Goal: Transaction & Acquisition: Purchase product/service

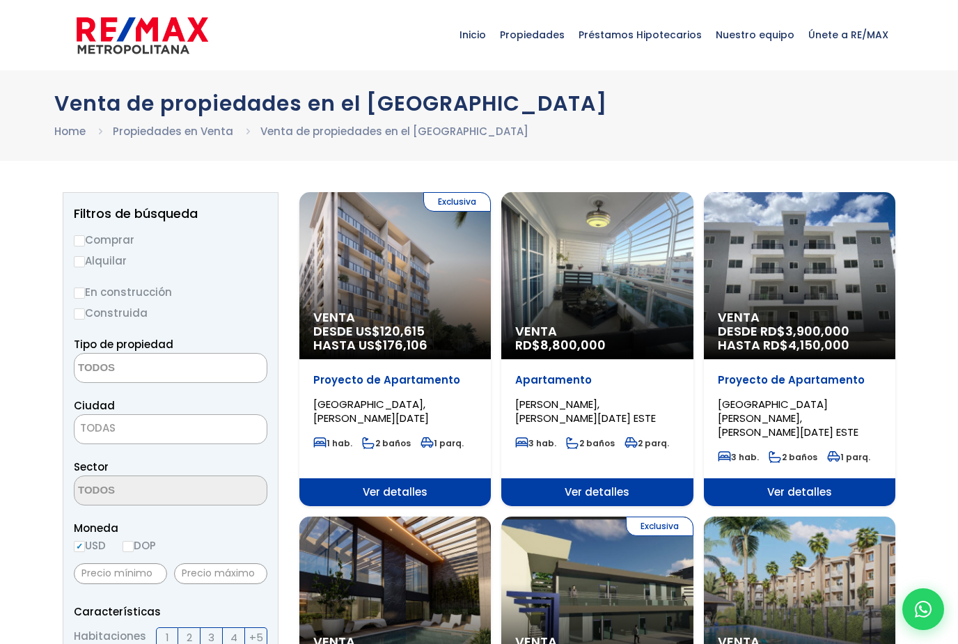
select select
click at [429, 405] on span "[GEOGRAPHIC_DATA][PERSON_NAME], [PERSON_NAME][DATE] ESTE" at bounding box center [371, 411] width 116 height 29
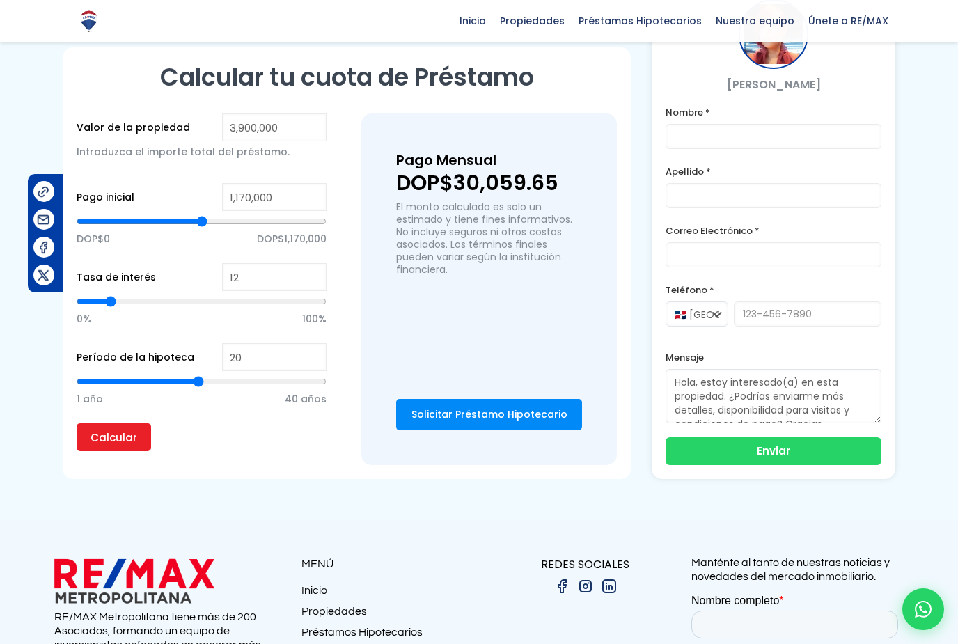
scroll to position [923, 0]
type input "1,851,750"
type input "1851750"
type input "1,840,390"
type input "1840390"
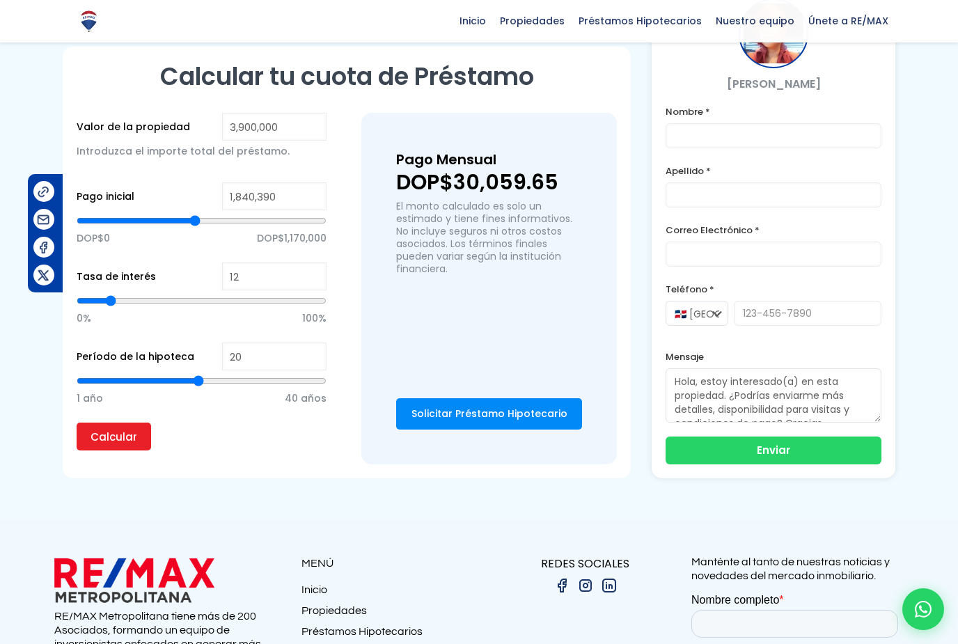
type input "1,817,669"
type input "1817669"
type input "1,794,948"
type input "1794948"
type input "1,760,867"
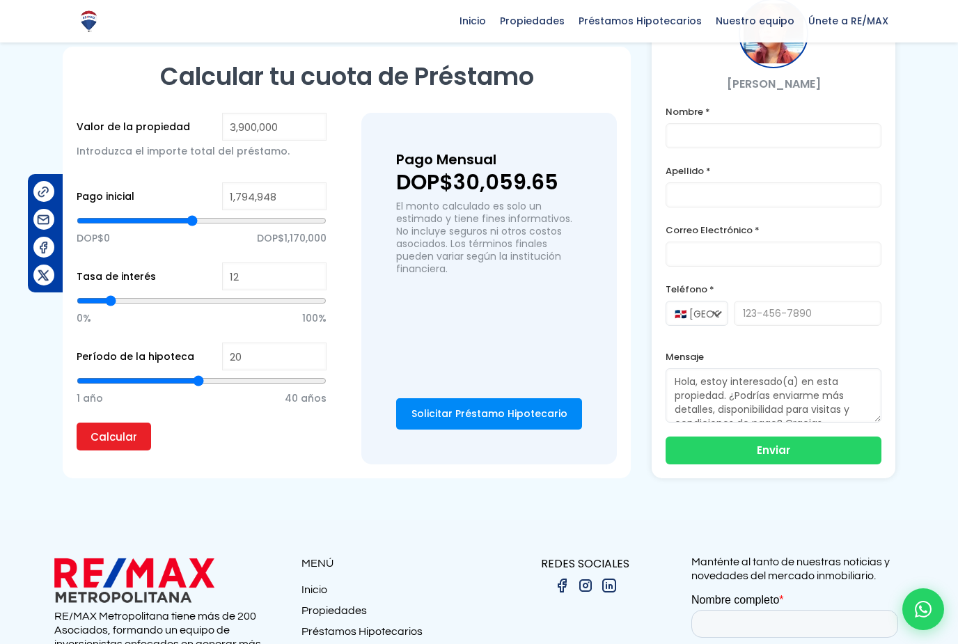
type input "1760867"
type input "1,726,785"
type input "1726785"
type input "1,692,704"
type input "1692704"
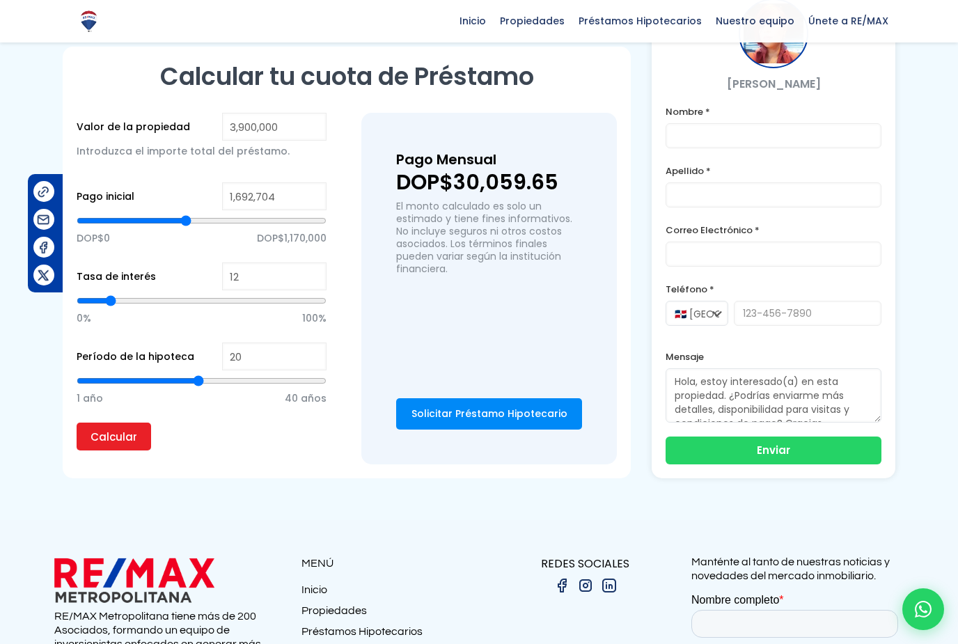
type input "1,647,262"
type input "1647262"
type input "1,613,181"
type input "1613181"
type input "1,590,460"
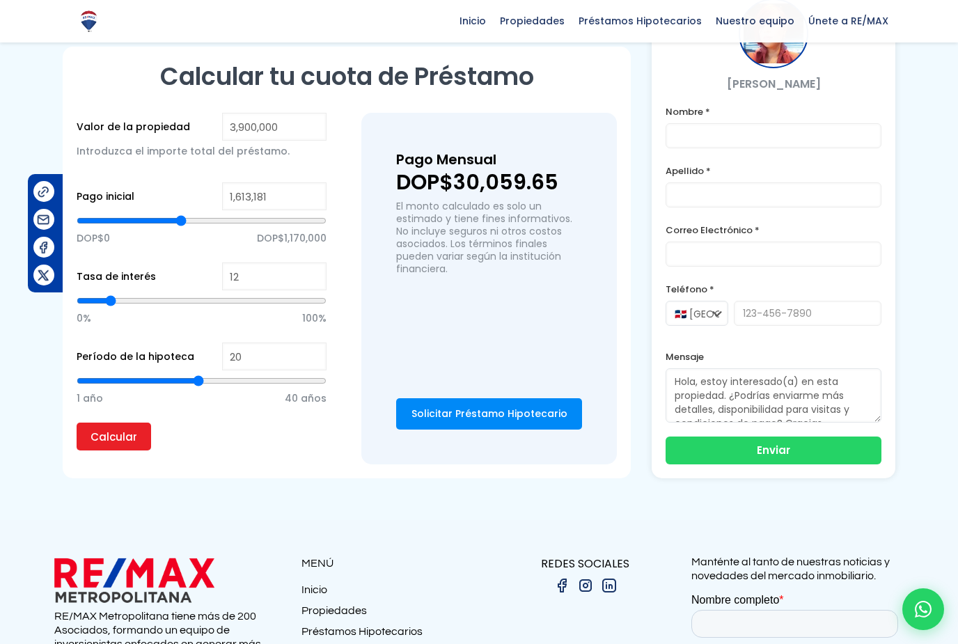
type input "1590460"
type input "1,567,739"
type input "1567739"
type input "1,533,658"
type input "1533658"
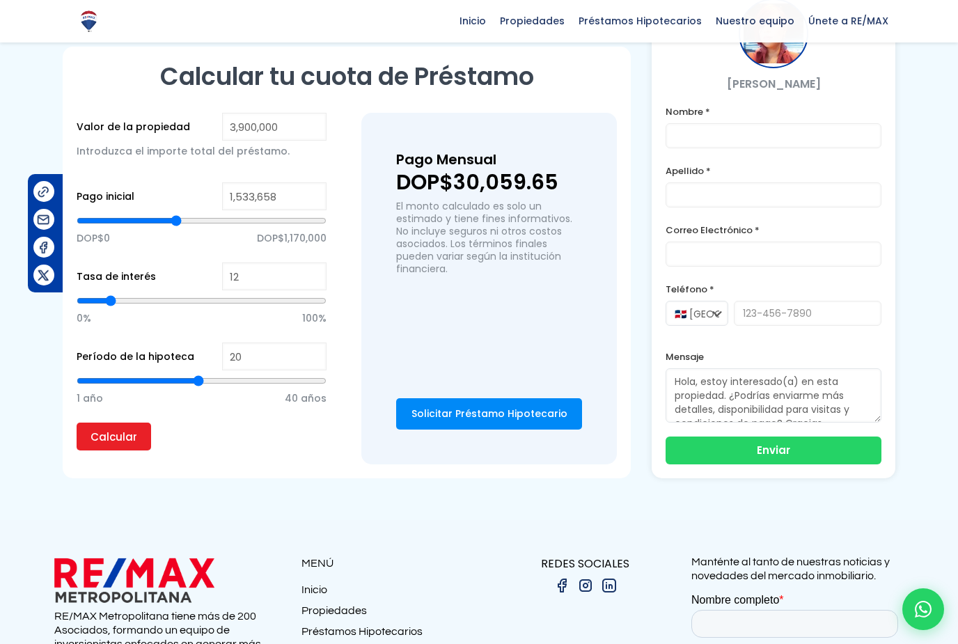
type input "1,510,937"
type input "1510937"
type input "1,476,856"
type input "1476856"
type input "1,431,414"
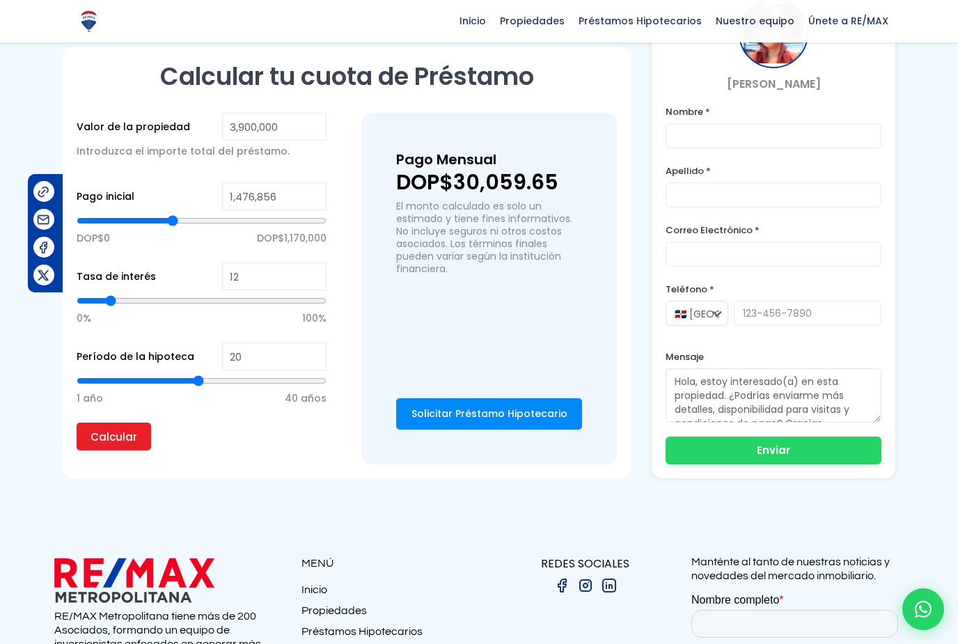
type input "1431414"
type input "1,397,333"
type input "1397333"
type input "1,363,252"
type input "1363252"
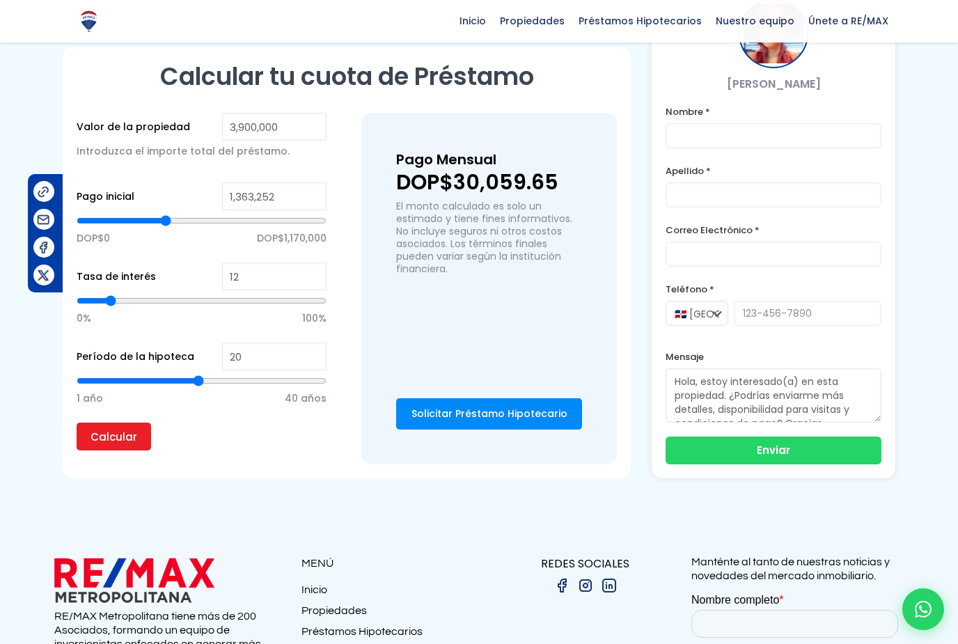
type input "1,329,170"
type input "1329170"
type input "1,295,089"
type input "1295089"
type input "1,261,008"
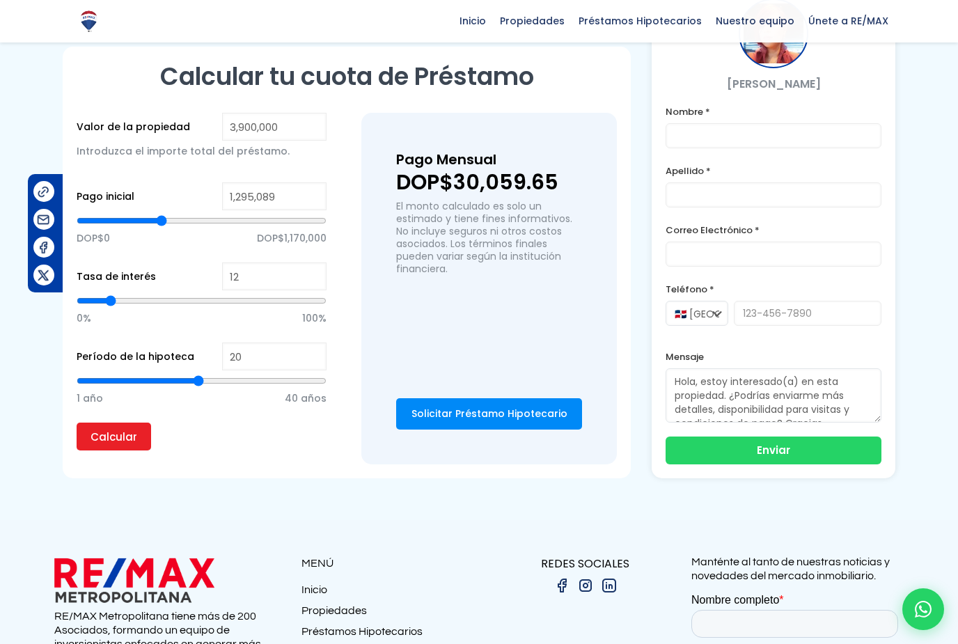
type input "1261008"
type input "1,226,926"
type input "1226926"
type input "1,192,845"
type input "1192845"
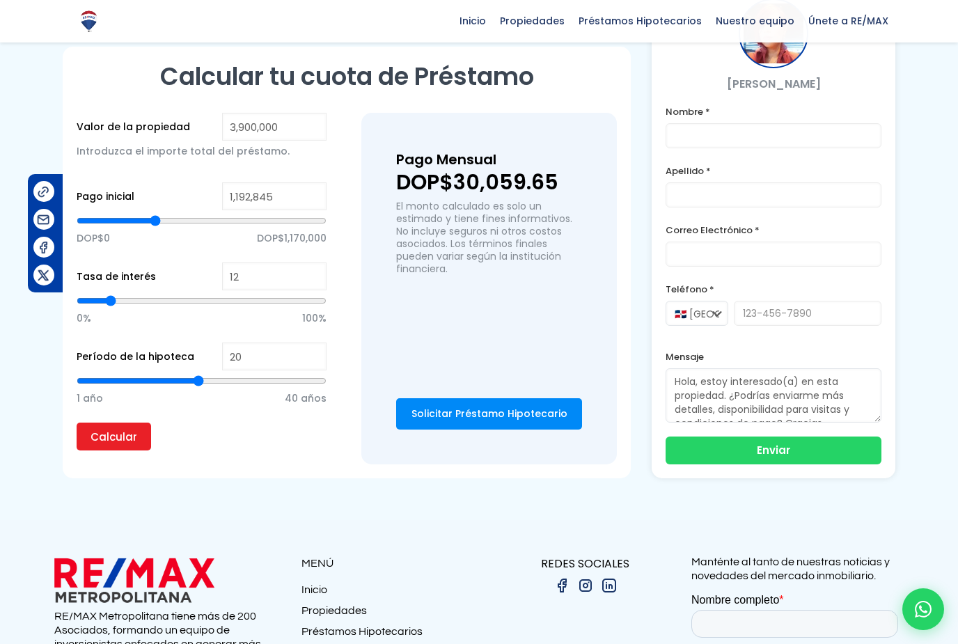
type input "1,158,764"
type input "1158764"
type input "1,147,403"
type input "1147403"
type input "1,136,043"
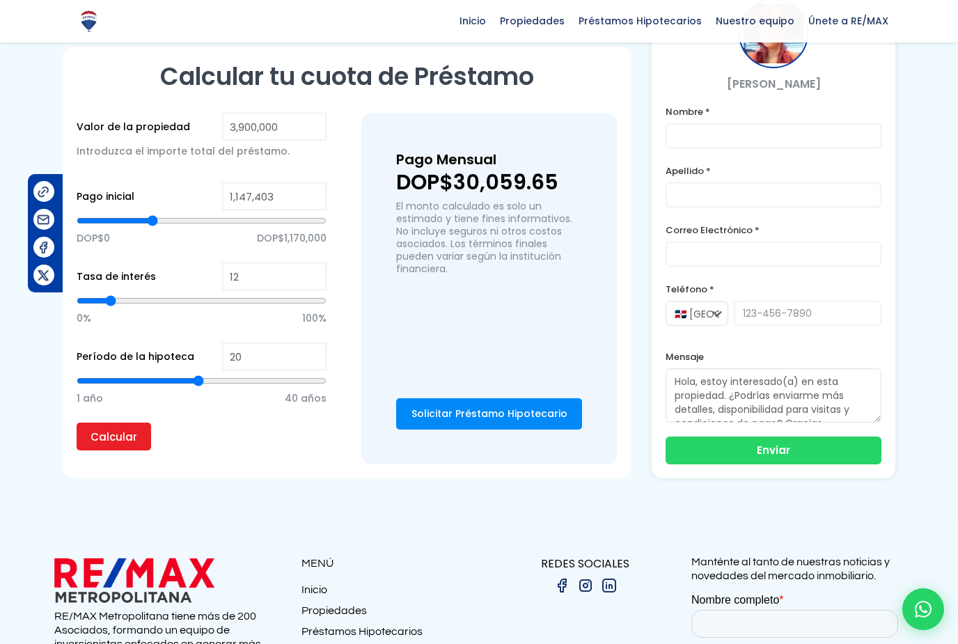
type input "1136043"
type input "1,124,683"
type input "1124683"
type input "1,113,322"
type input "1113322"
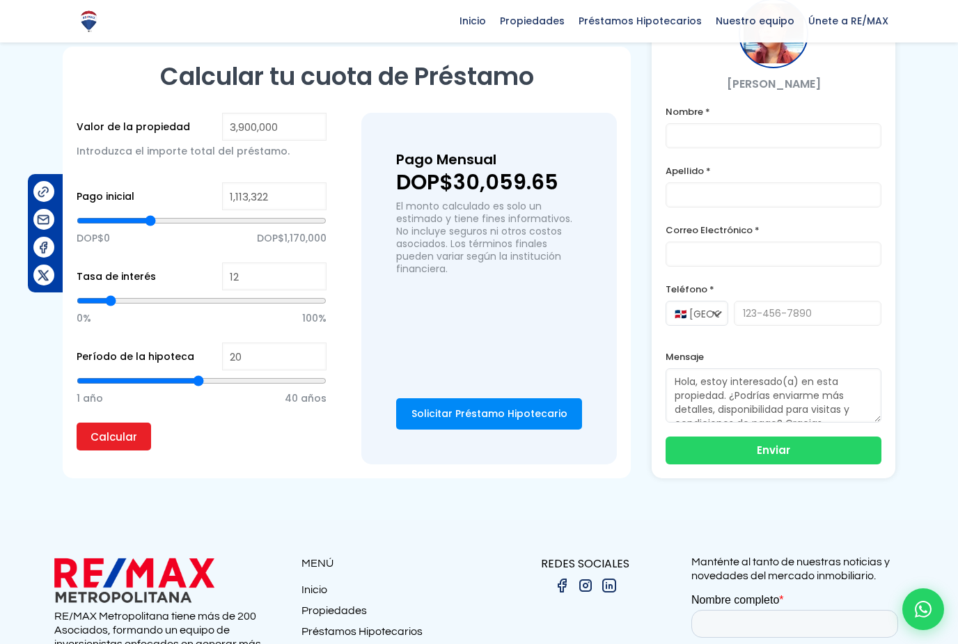
type input "1,101,962"
type input "1101962"
type input "1,090,601"
type input "1090601"
type input "1,079,241"
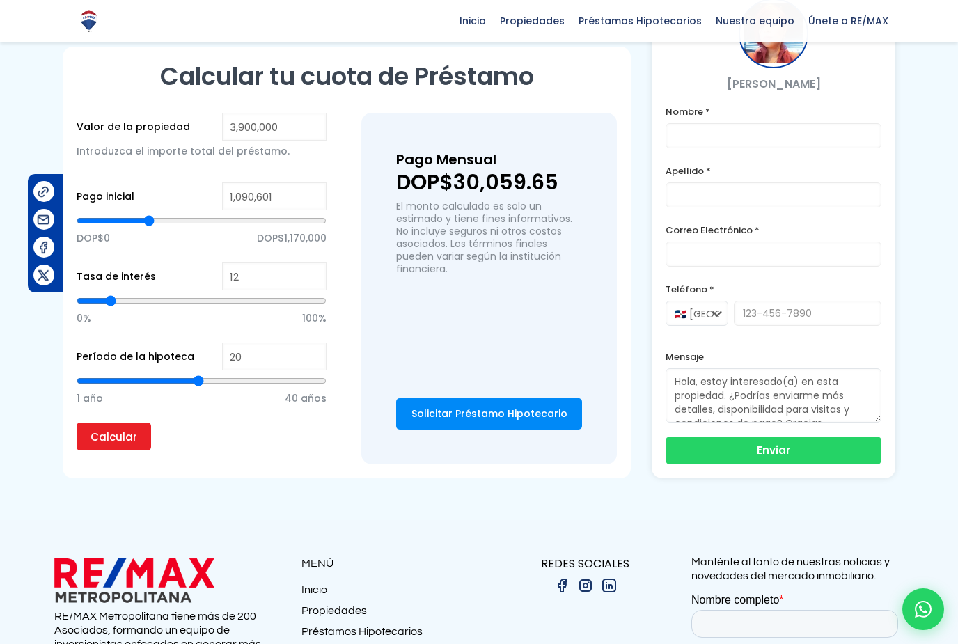
type input "1079241"
type input "1,067,880"
type input "1067880"
type input "1,056,520"
type input "1056520"
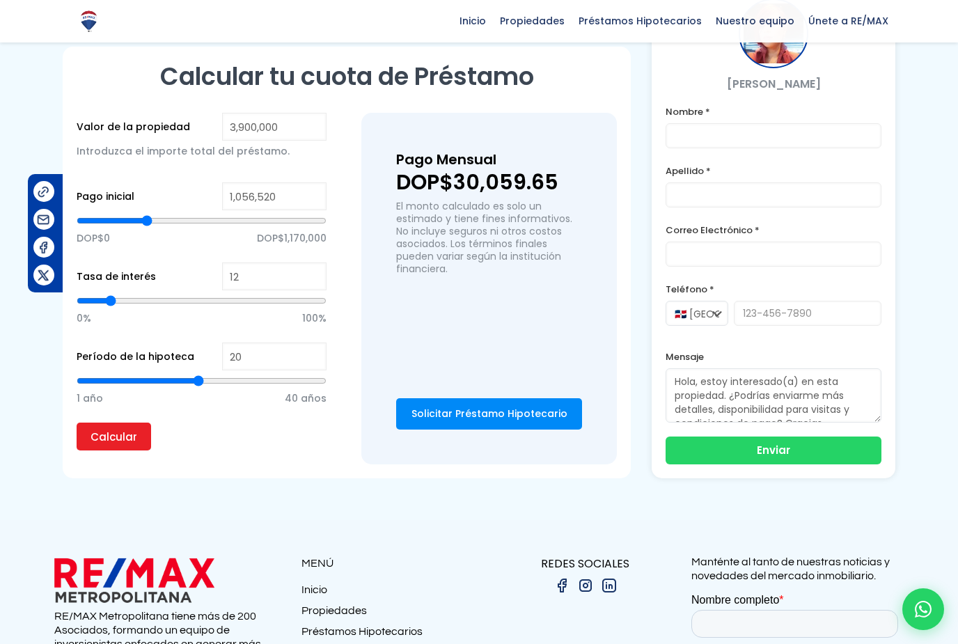
type input "1,033,799"
type input "1033799"
type input "1,022,439"
type input "1022439"
type input "1,011,078"
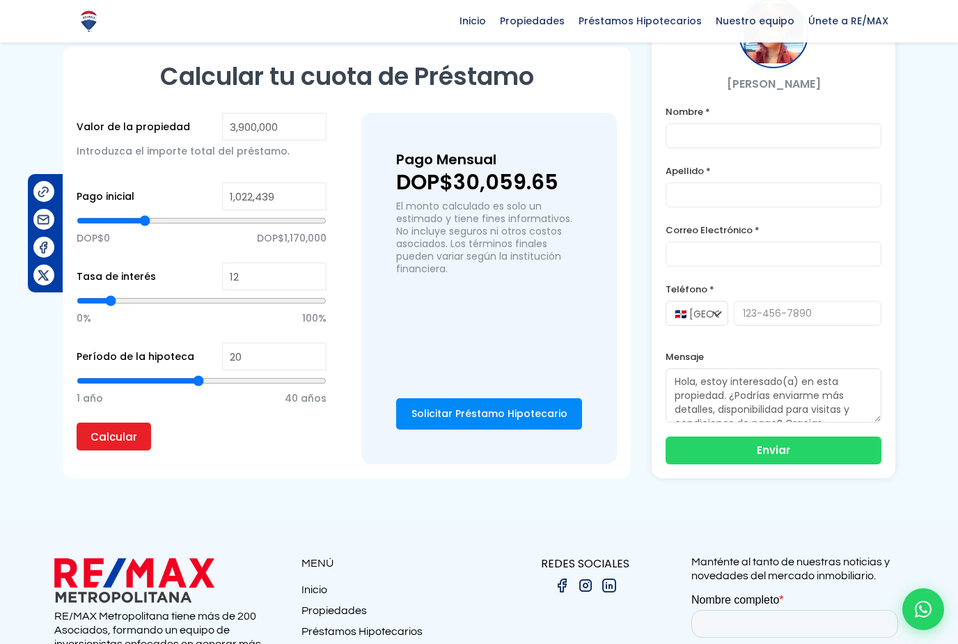
type input "1011078"
type input "999,718"
type input "999718"
type input "988,357"
type input "988357"
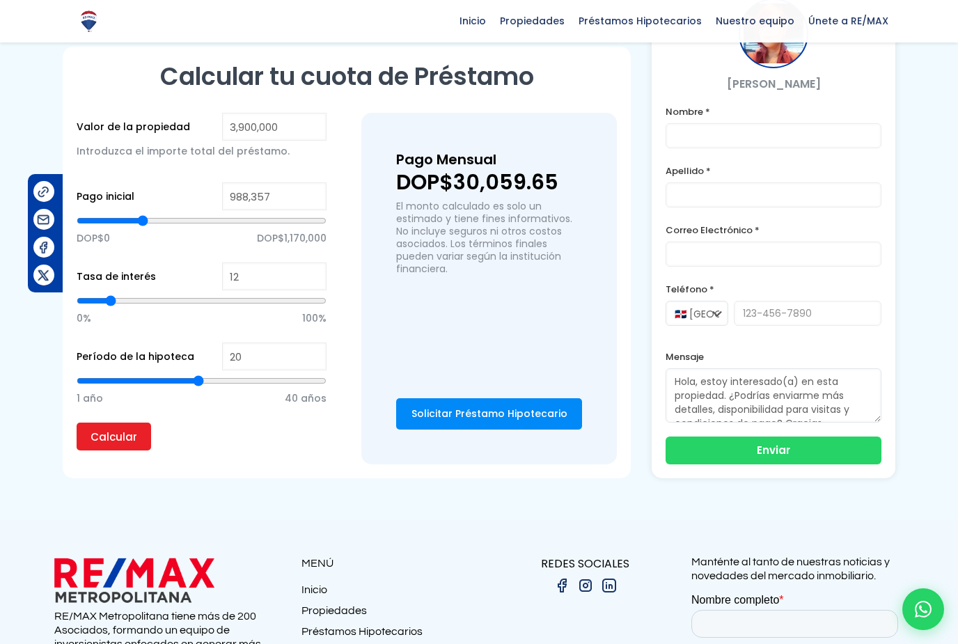
type input "965,637"
type input "965637"
type input "954,276"
type input "954276"
type input "942,916"
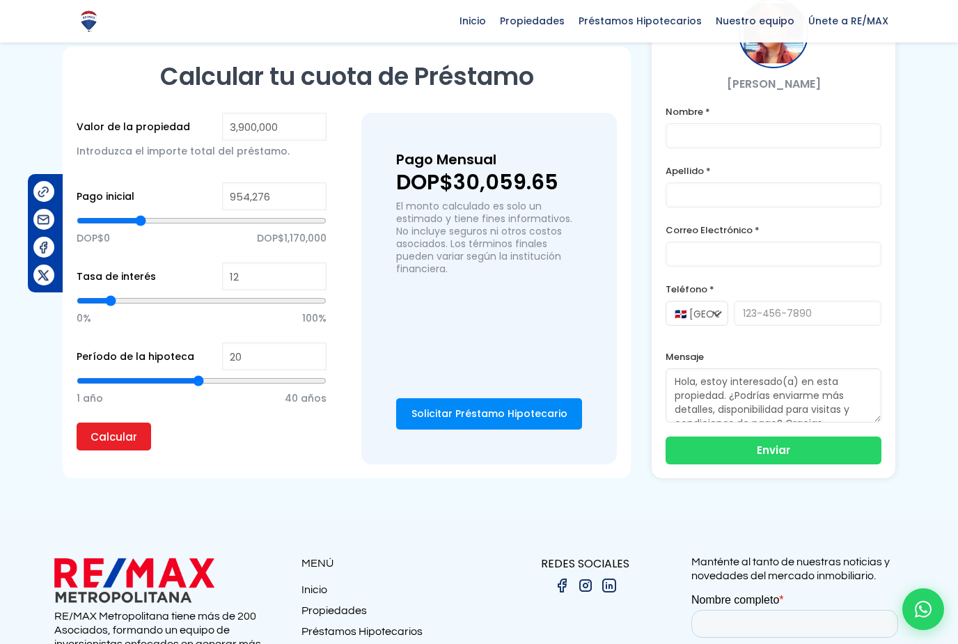
type input "942916"
type input "931,555"
type input "931555"
type input "908,834"
type input "908834"
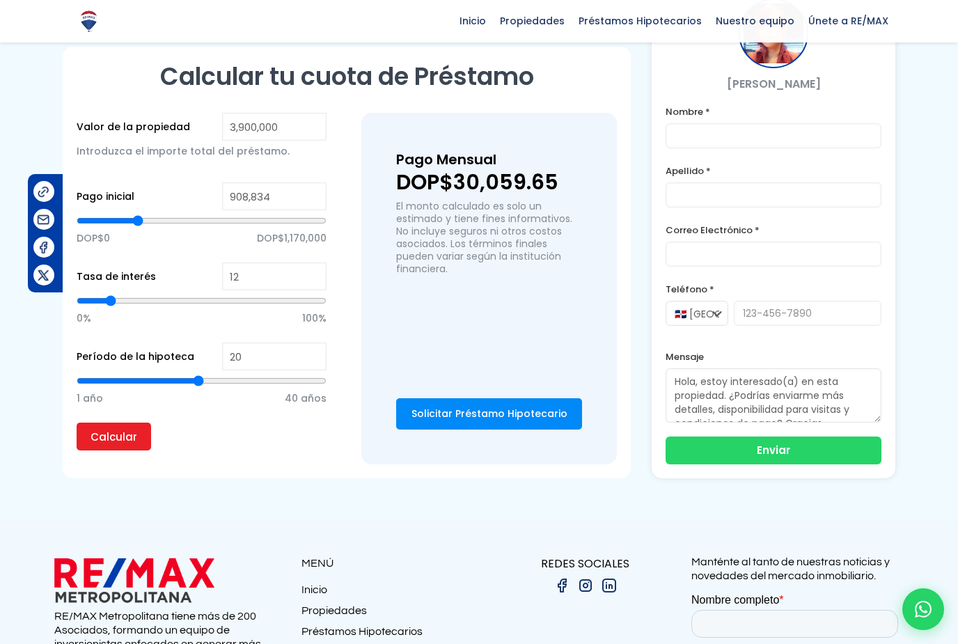
type input "897,474"
type input "897474"
type input "874,753"
type input "874753"
type input "863,393"
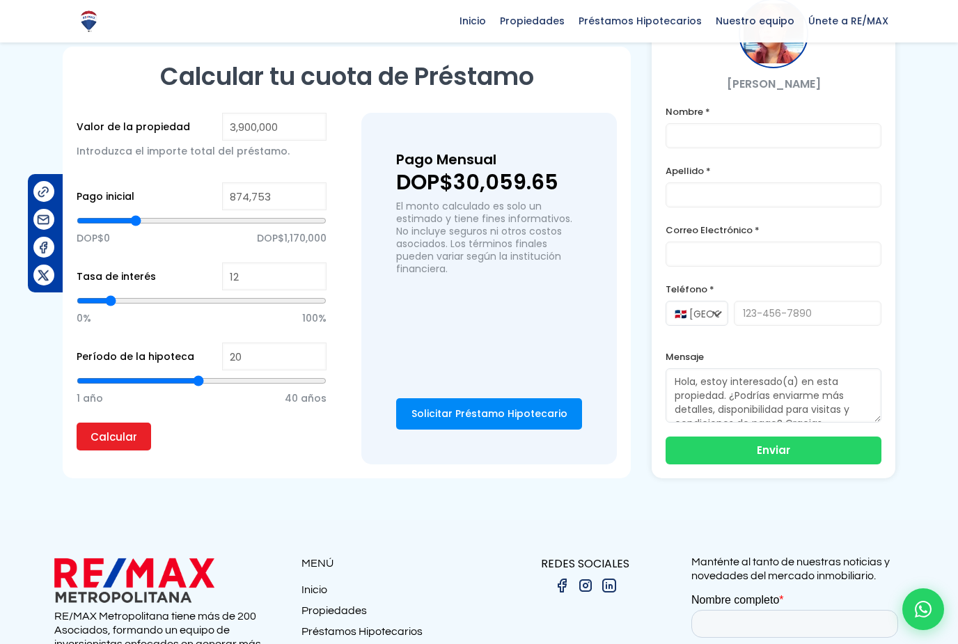
type input "863393"
type input "852,032"
type input "852032"
type input "840,672"
type input "840672"
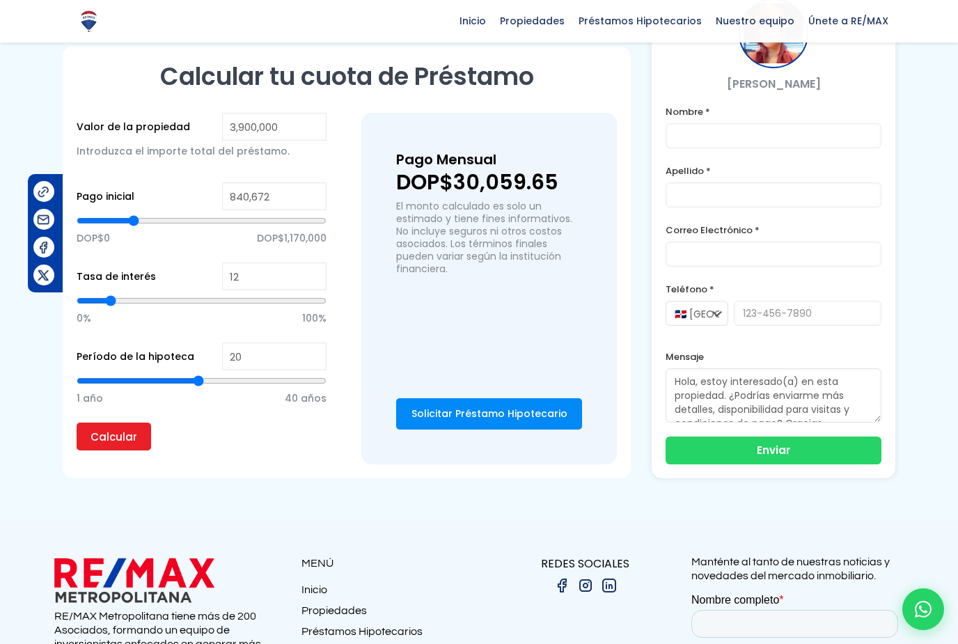
type input "829,311"
type input "829311"
type input "817,951"
type input "817951"
type input "806,591"
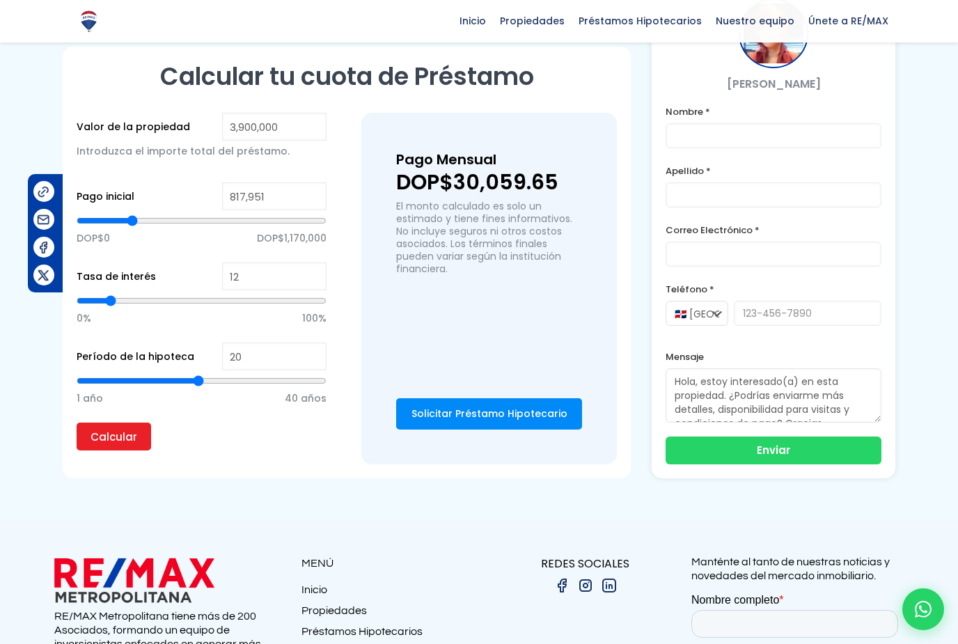
type input "806591"
type input "795,230"
type input "795230"
type input "783,870"
type input "783870"
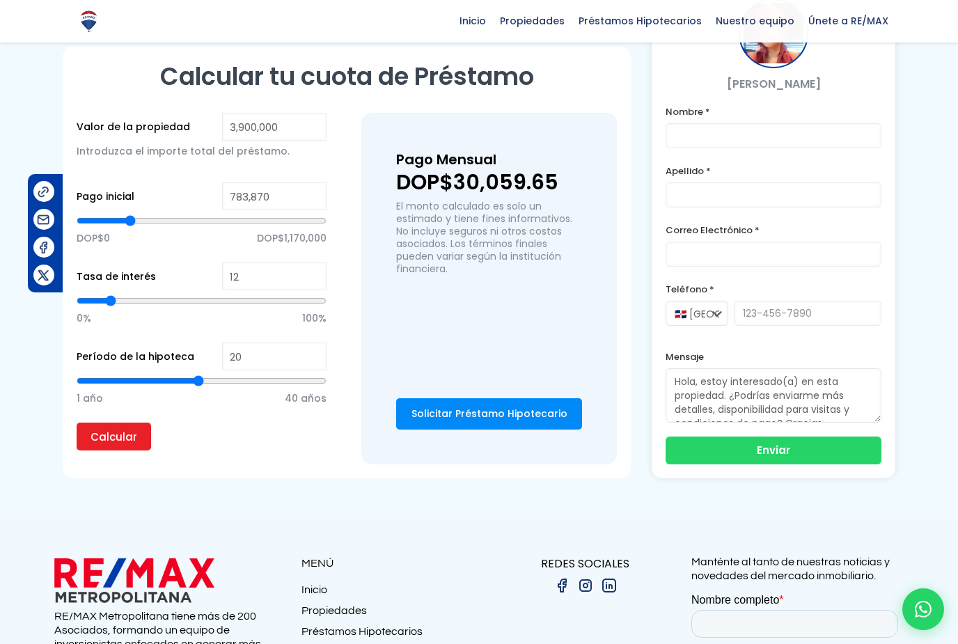
type input "772,509"
type input "772509"
type input "761,149"
type input "761149"
type input "749,788"
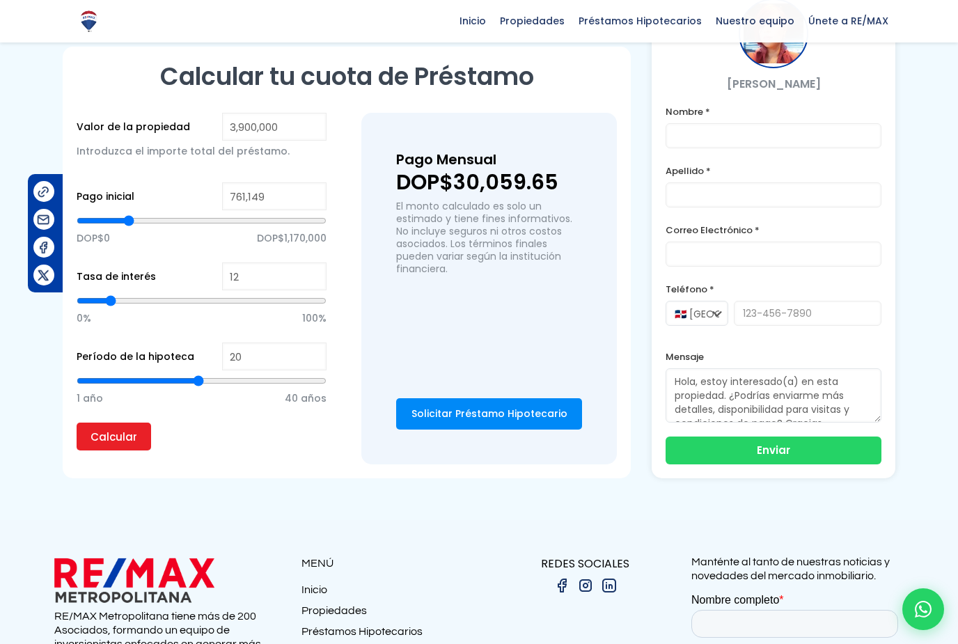
type input "749788"
type input "738,428"
type input "738428"
type input "727,067"
type input "727067"
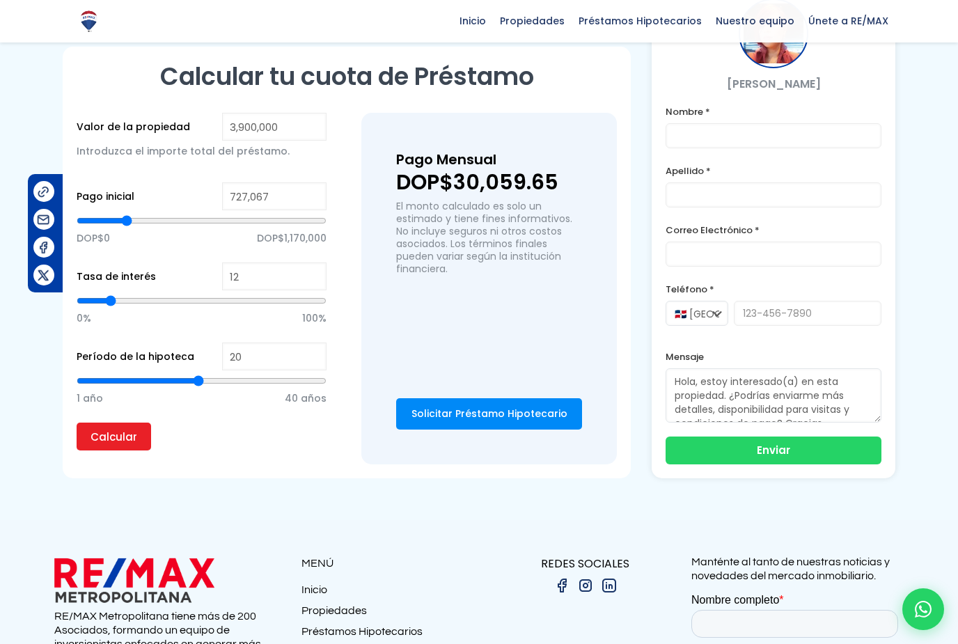
type input "715,707"
type input "715707"
type input "704,347"
type input "704347"
type input "692,986"
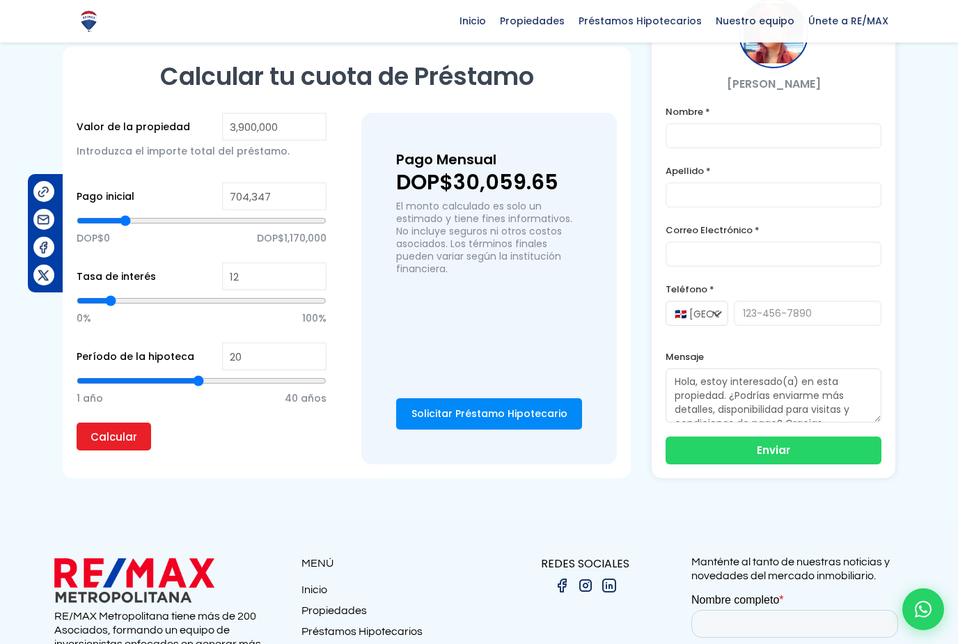
type input "692986"
type input "681,626"
type input "681626"
type input "670,265"
type input "670265"
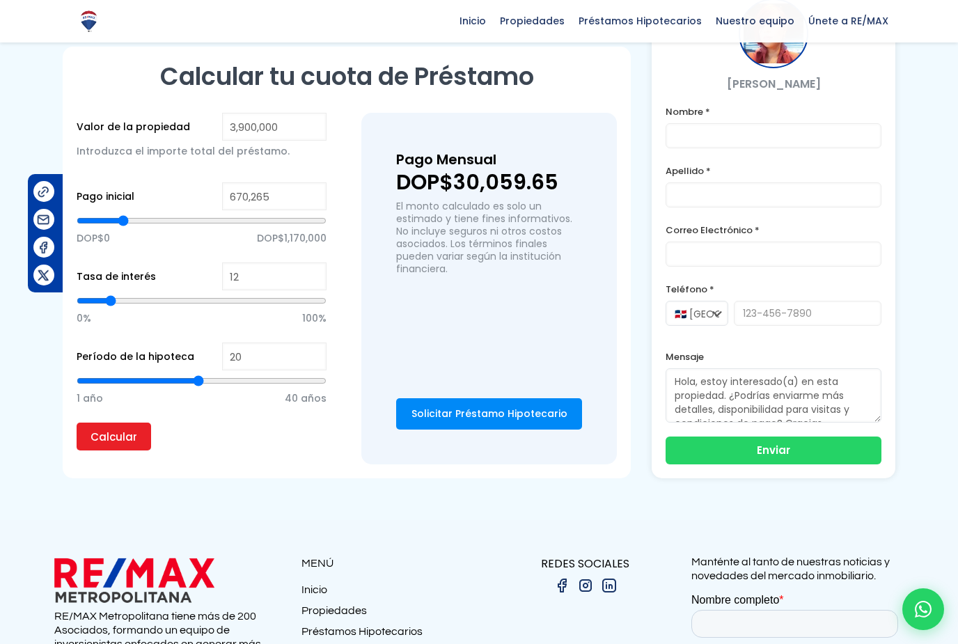
type input "658,905"
type input "658905"
type input "647,544"
type input "647544"
type input "636,184"
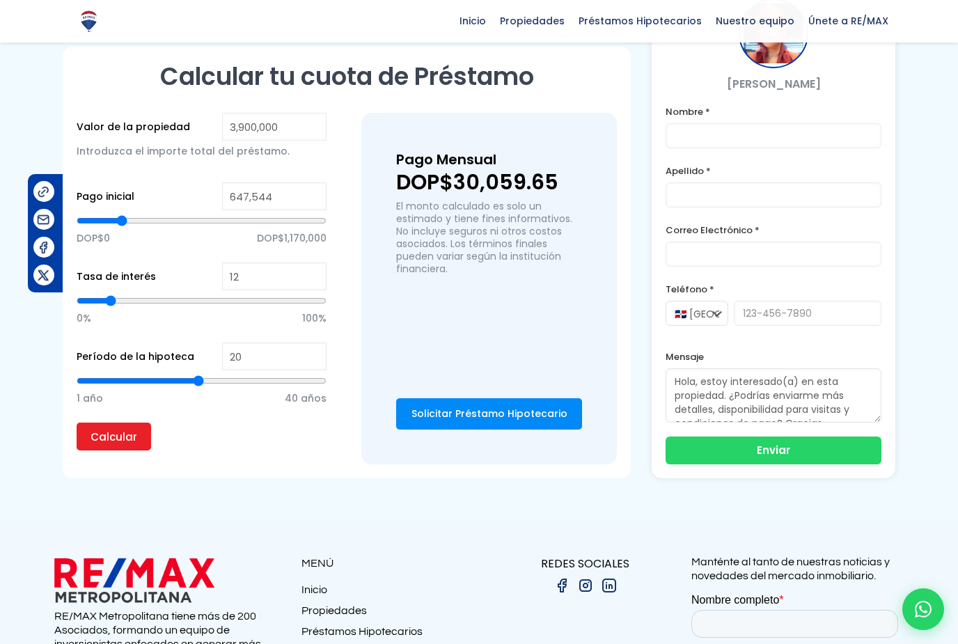
type input "636184"
type input "624,824"
type input "624824"
type input "613,463"
type input "613463"
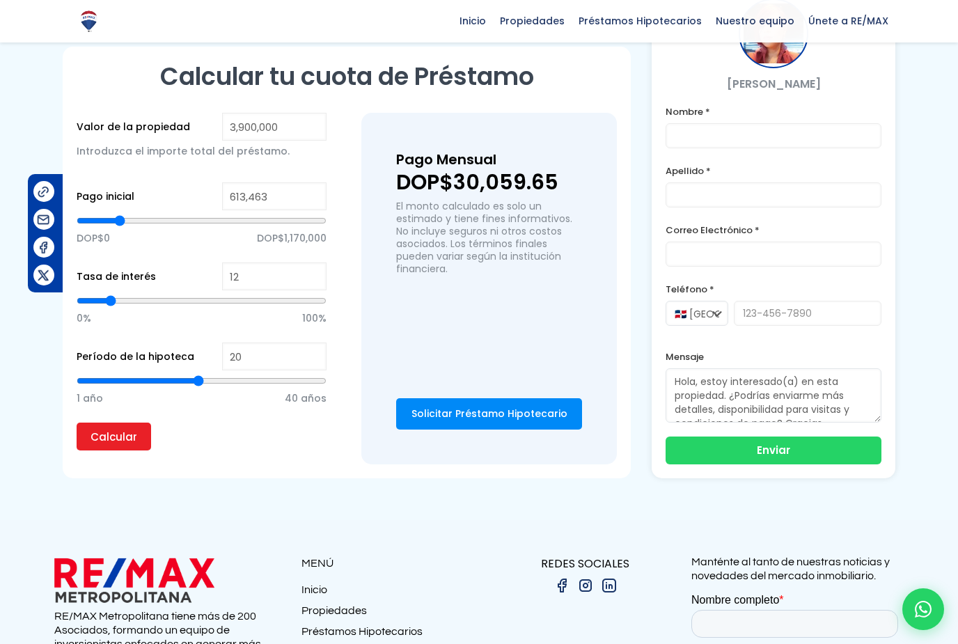
type input "602,103"
type input "602103"
type input "590,742"
type input "590742"
type input "579,382"
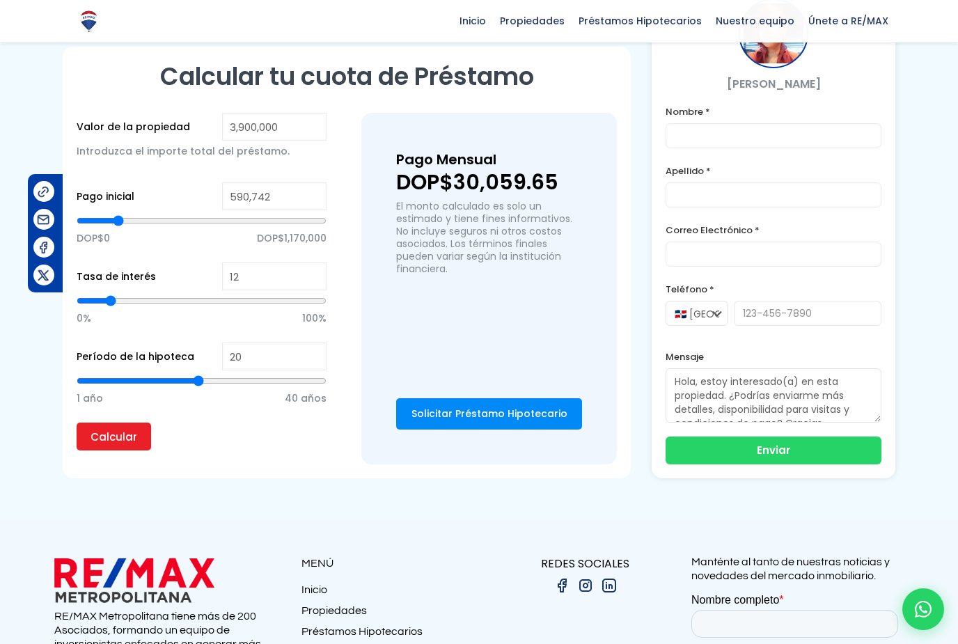
type input "579382"
type input "568,021"
type input "568021"
type input "556,661"
type input "556661"
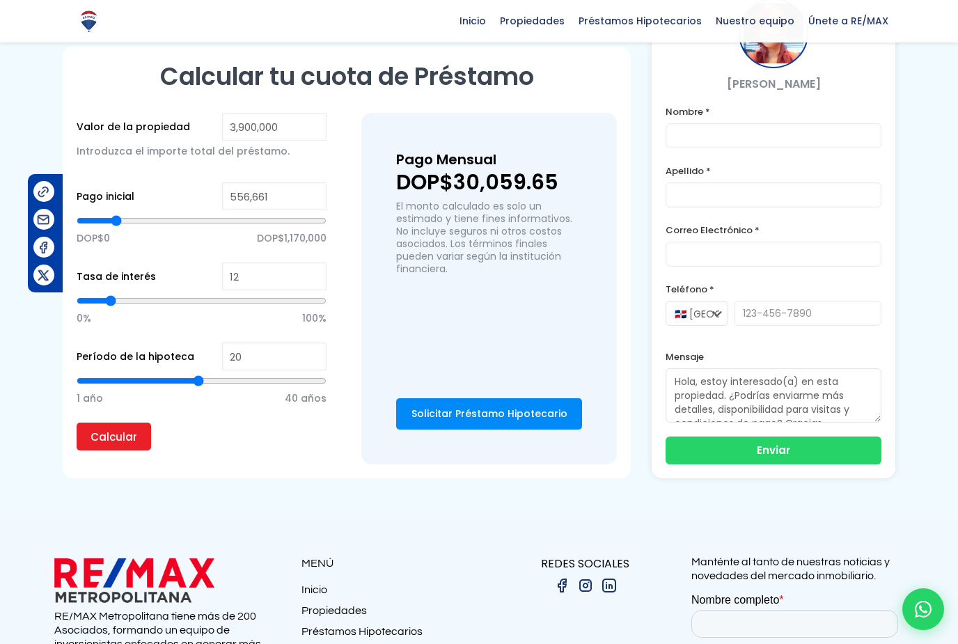
type input "545,301"
type input "545301"
type input "533,940"
type input "533940"
type input "522,580"
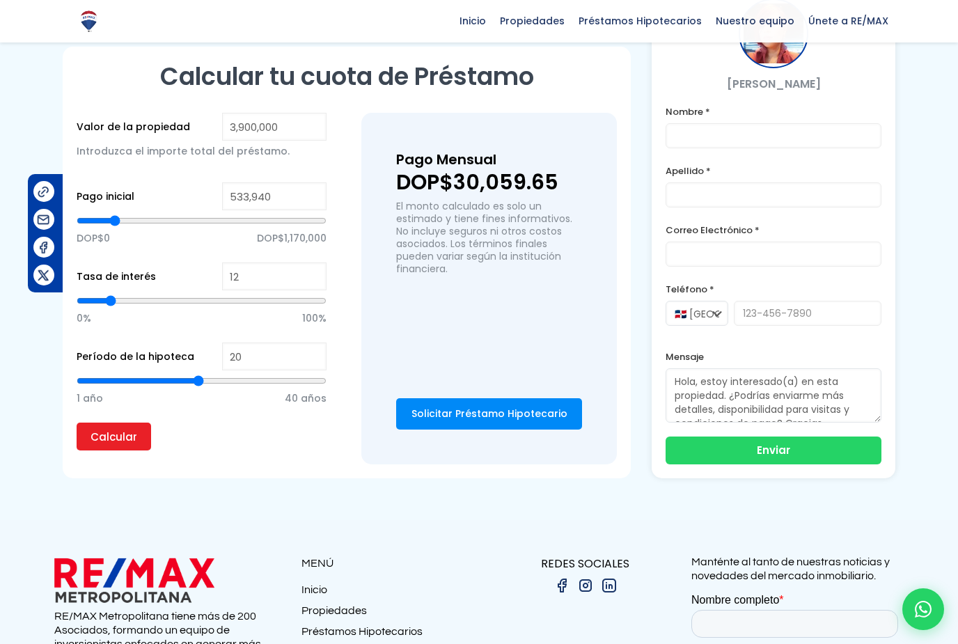
type input "522580"
type input "511,219"
type input "511219"
type input "499,859"
type input "499859"
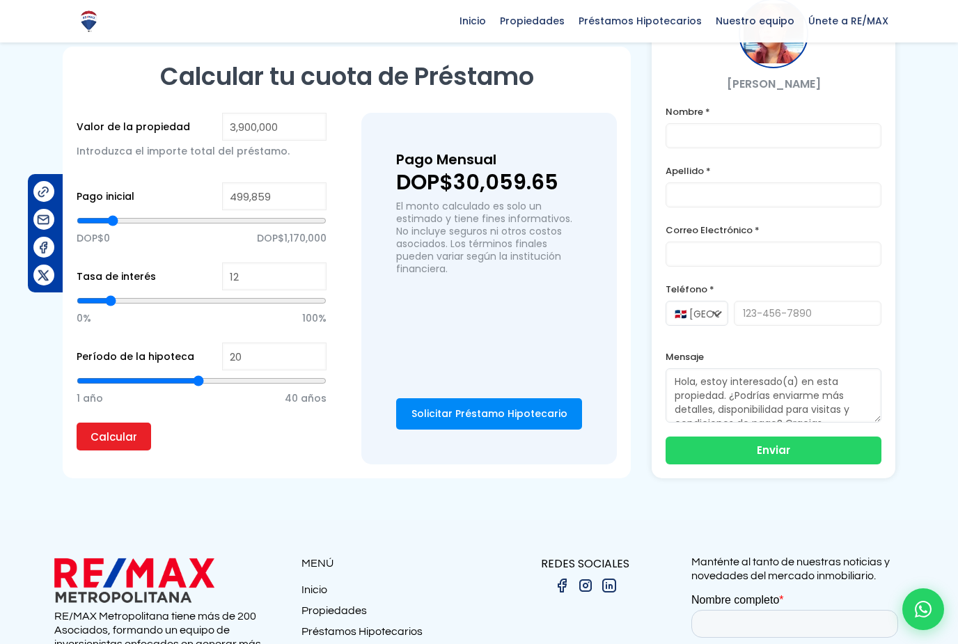
type input "488,498"
type input "488498"
type input "477,138"
type input "477138"
type input "465,778"
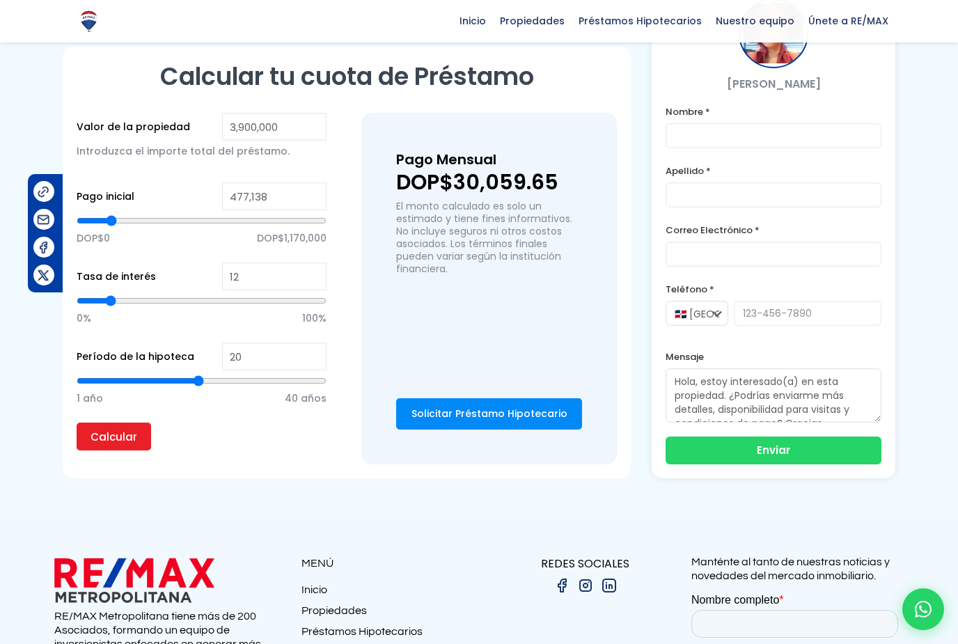
type input "465778"
type input "454,417"
type input "454417"
type input "443,057"
type input "443057"
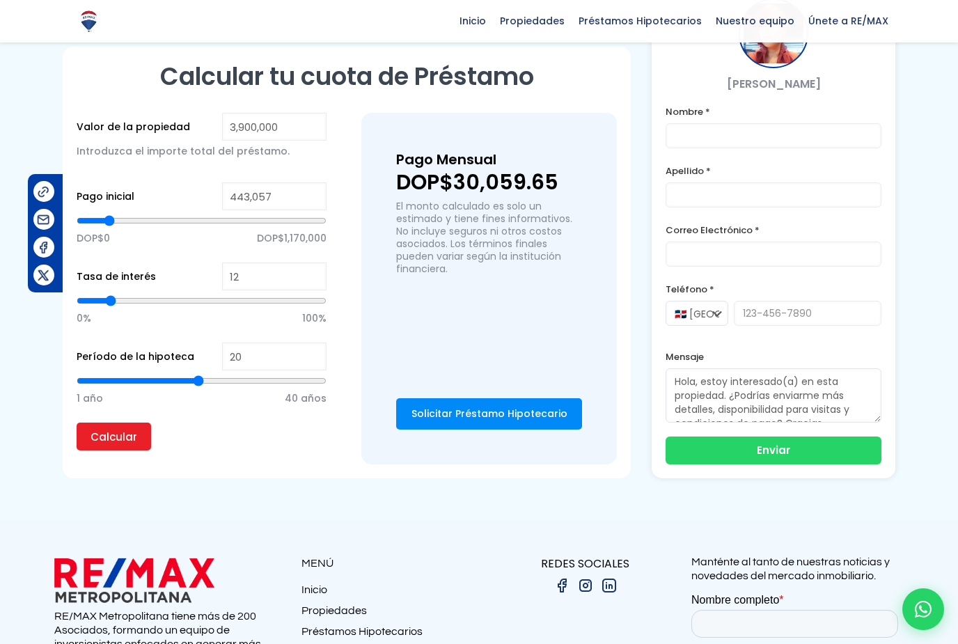
type input "431,696"
type input "431696"
type input "420,336"
type input "420336"
type input "408,975"
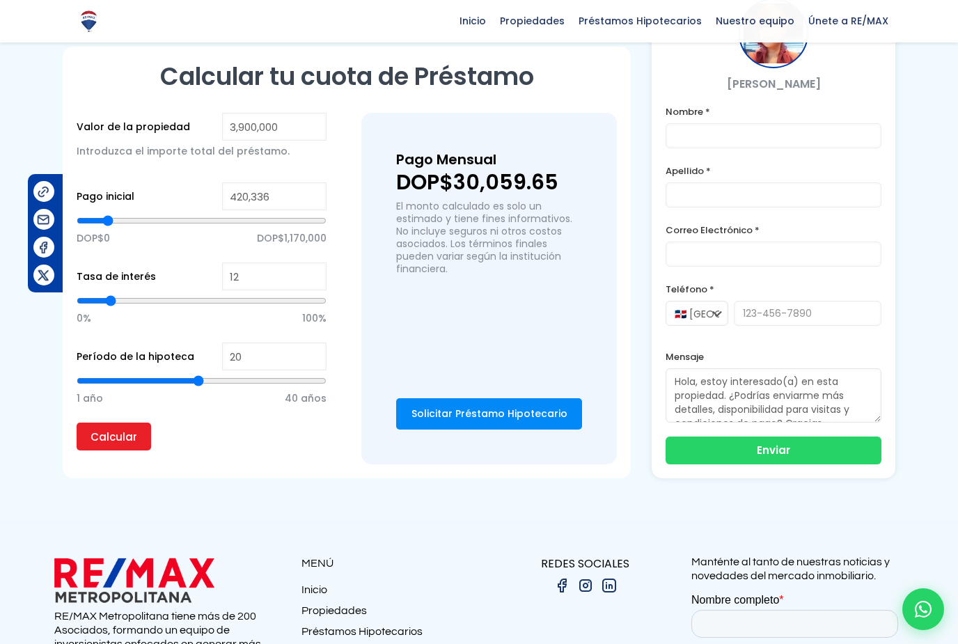
type input "408975"
type input "397,615"
type input "397615"
type input "386,255"
type input "386255"
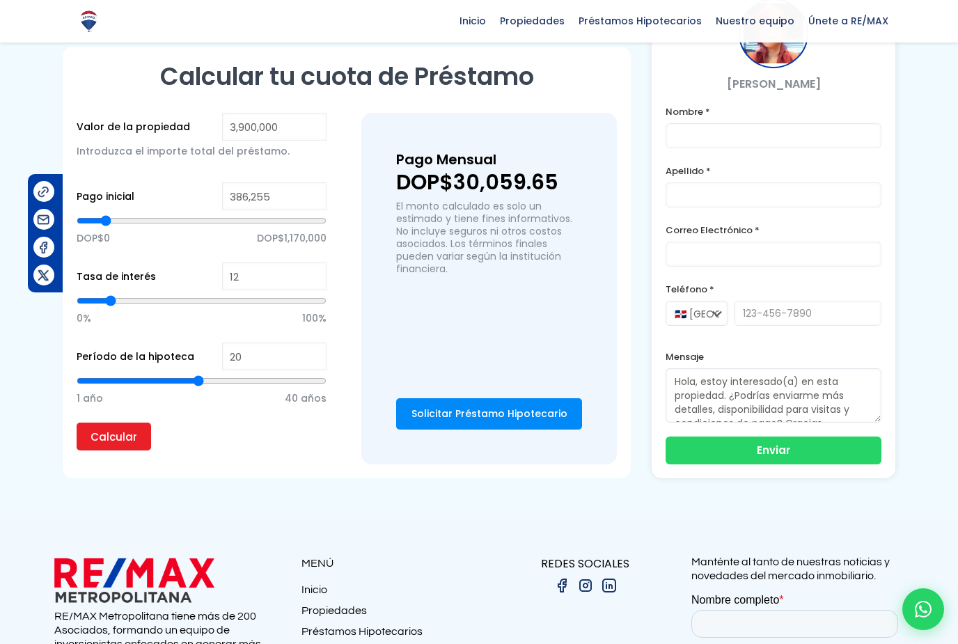
type input "374,894"
type input "374894"
type input "363,534"
type input "363534"
type input "352,173"
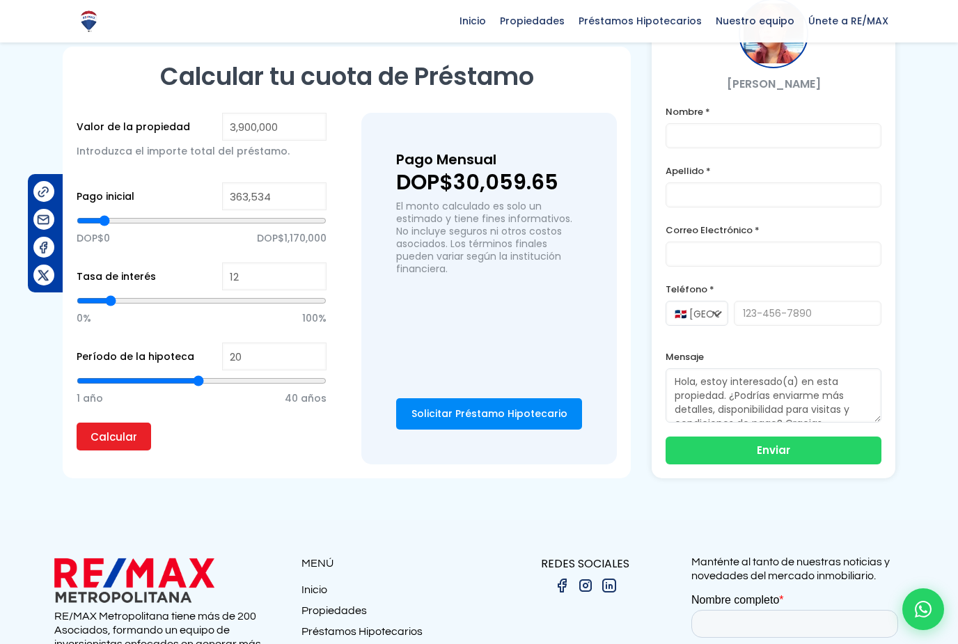
type input "352173"
type input "340,813"
type input "340813"
type input "329,452"
type input "329452"
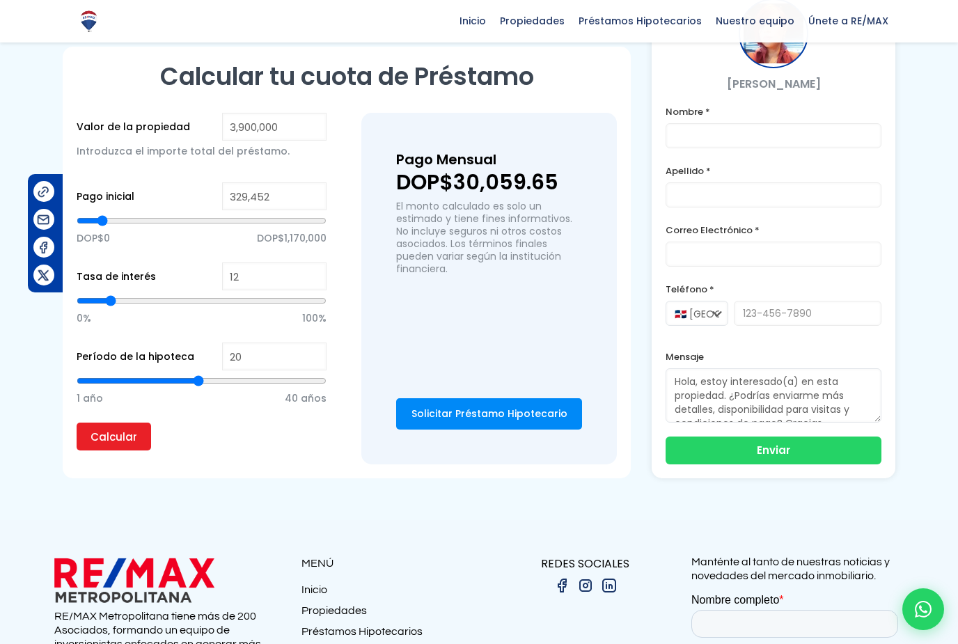
type input "318,092"
type input "318092"
type input "306,732"
type input "306732"
type input "295,371"
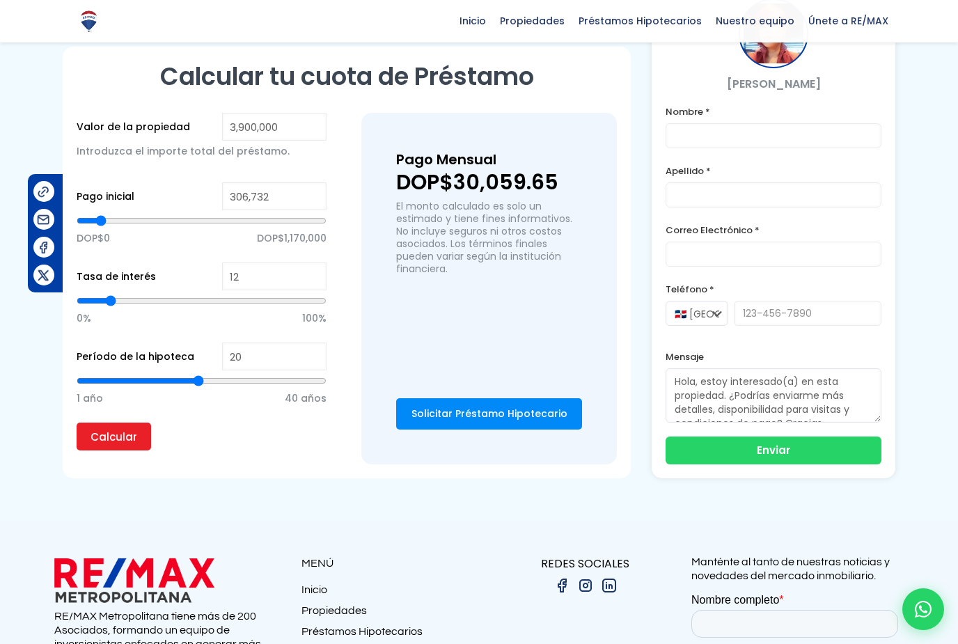
type input "295371"
type input "284,011"
type input "284011"
type input "272,650"
type input "272650"
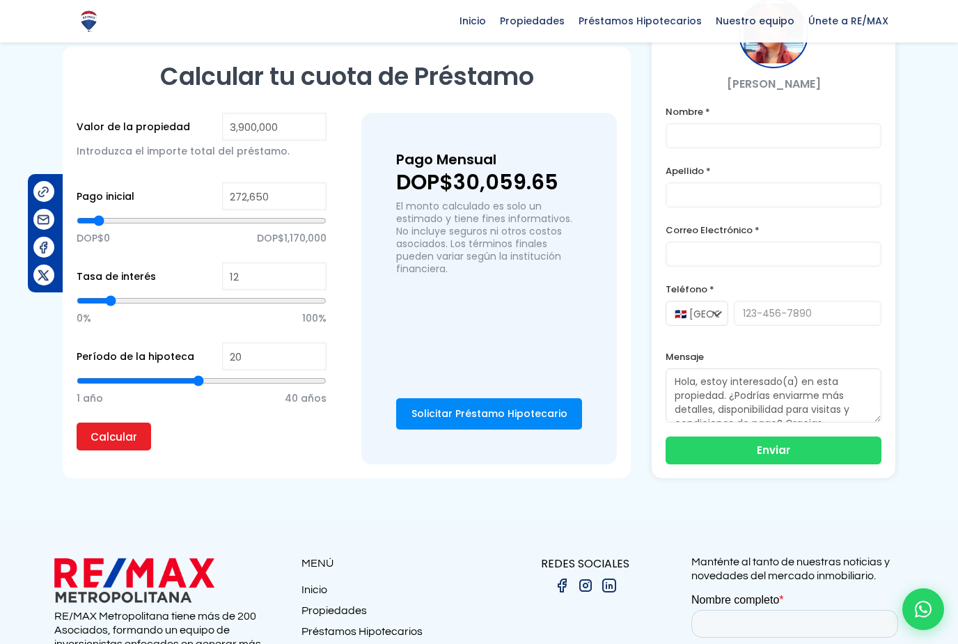
type input "261,290"
type input "261290"
type input "249,929"
type input "249929"
type input "238,569"
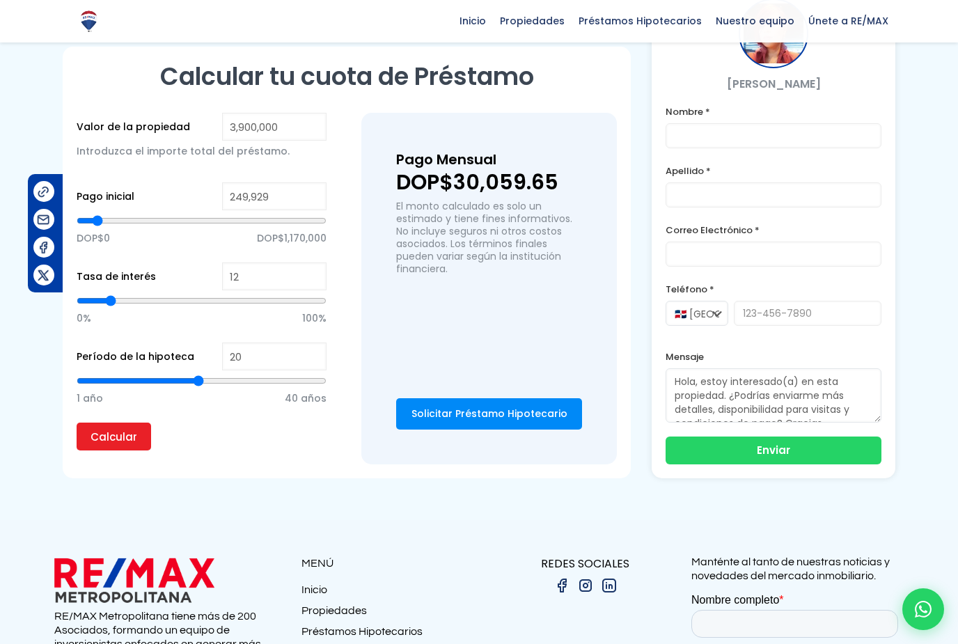
type input "238569"
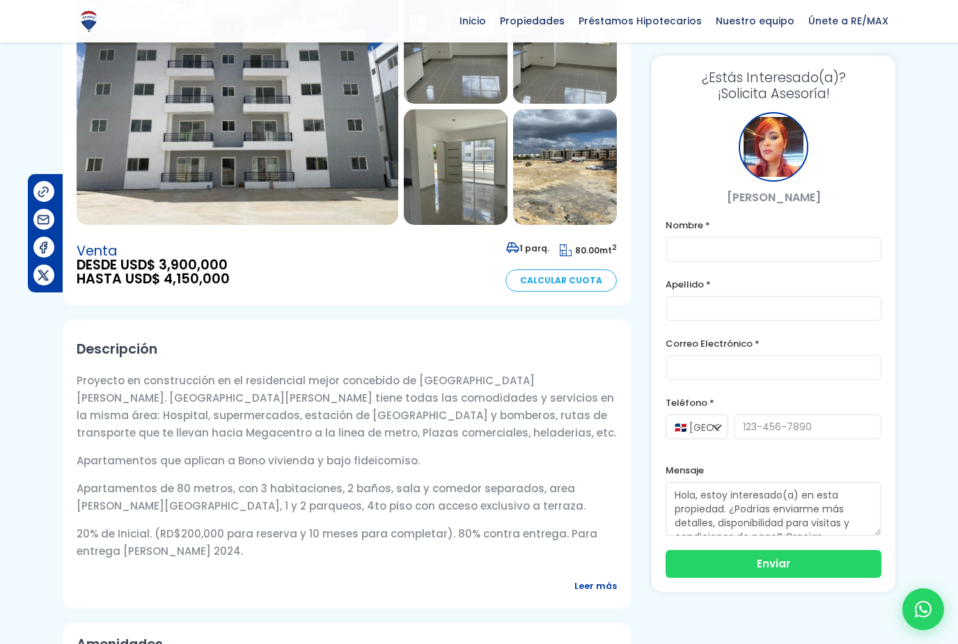
scroll to position [199, 0]
click at [455, 158] on img at bounding box center [456, 168] width 104 height 116
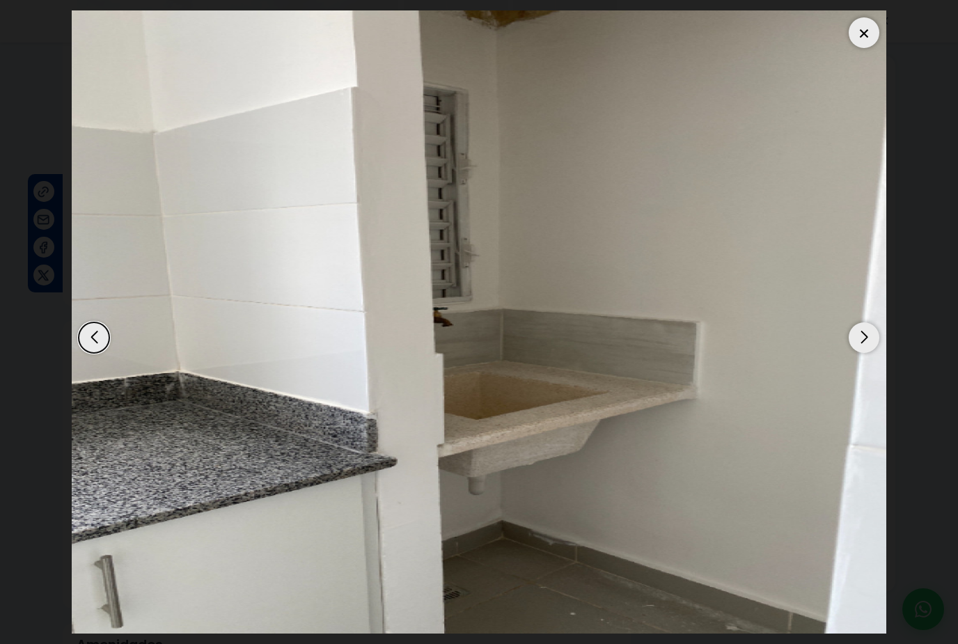
click at [865, 34] on div at bounding box center [864, 32] width 31 height 31
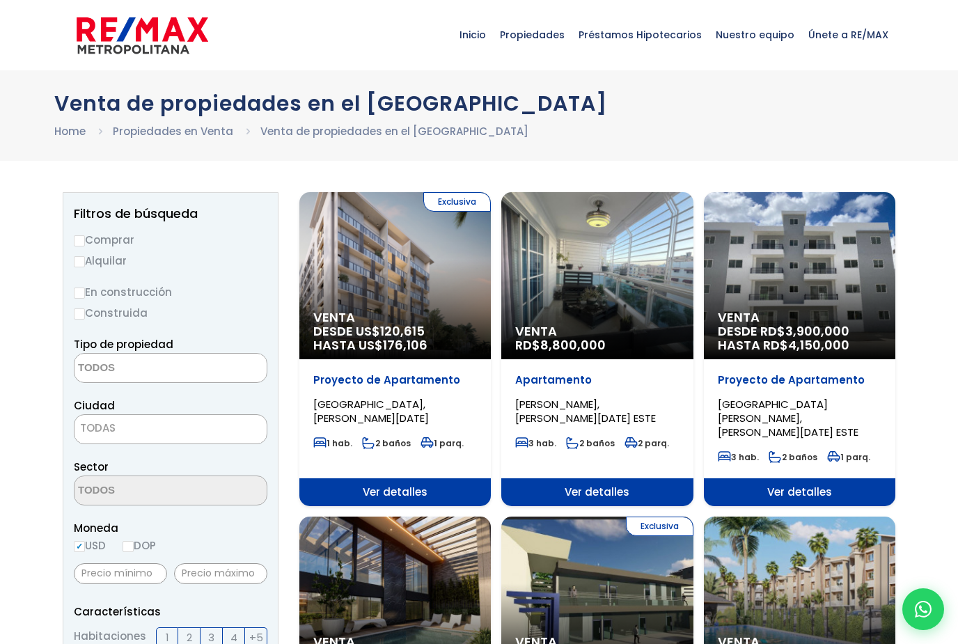
select select
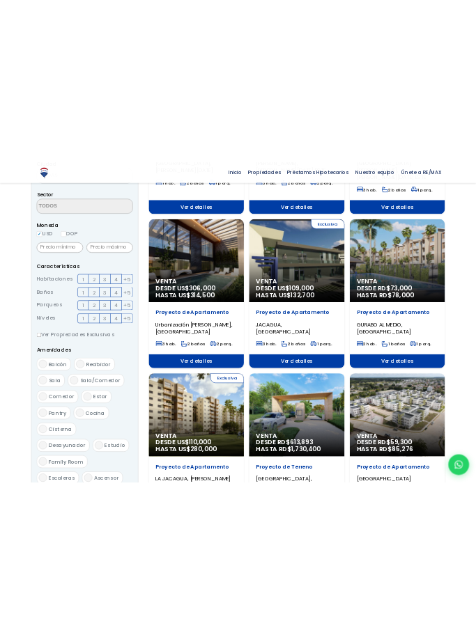
scroll to position [1302, 0]
